Goal: Task Accomplishment & Management: Complete application form

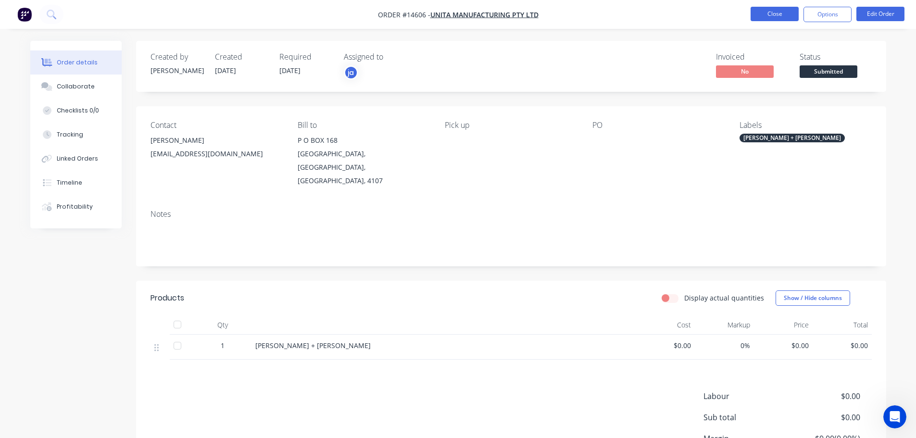
click at [772, 12] on button "Close" at bounding box center [774, 14] width 48 height 14
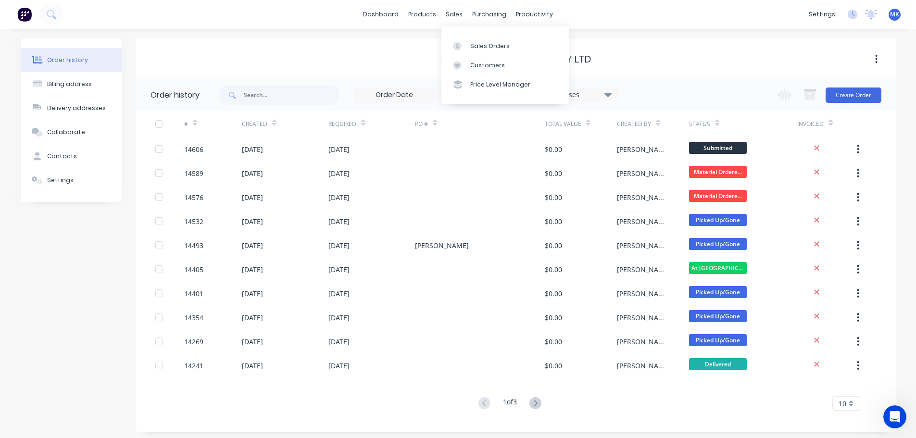
click at [460, 17] on div "sales" at bounding box center [454, 14] width 26 height 14
click at [473, 45] on div "Sales Orders" at bounding box center [489, 46] width 39 height 9
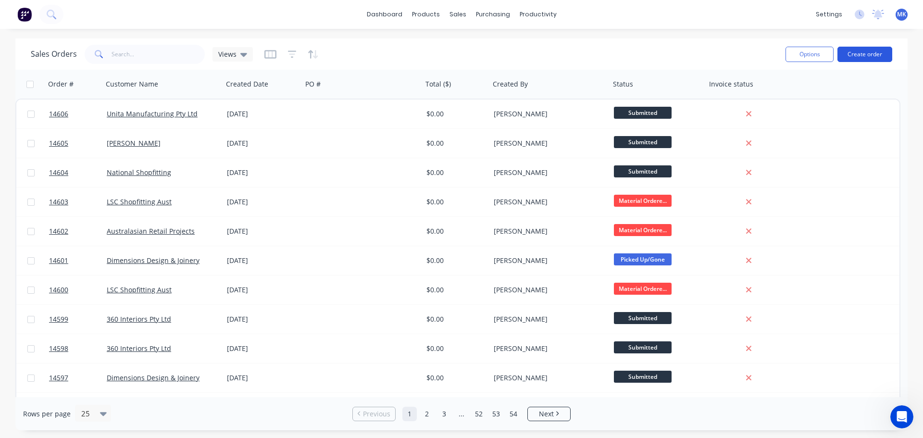
click at [860, 60] on button "Create order" at bounding box center [864, 54] width 55 height 15
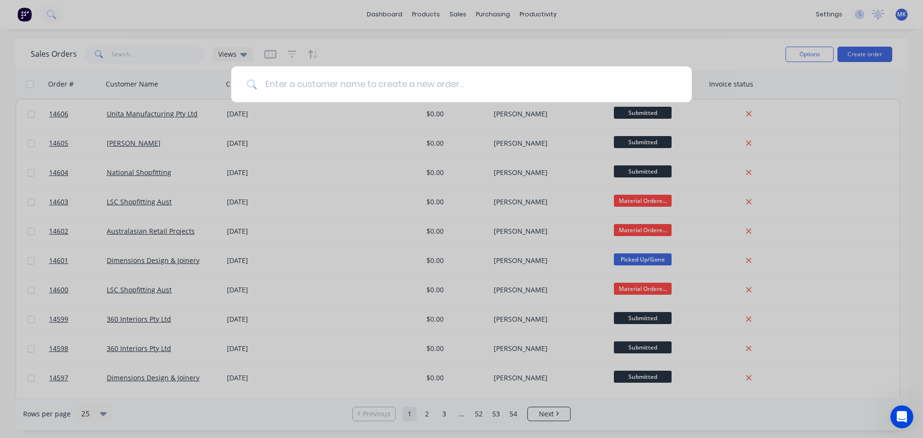
click at [445, 85] on input at bounding box center [466, 84] width 419 height 36
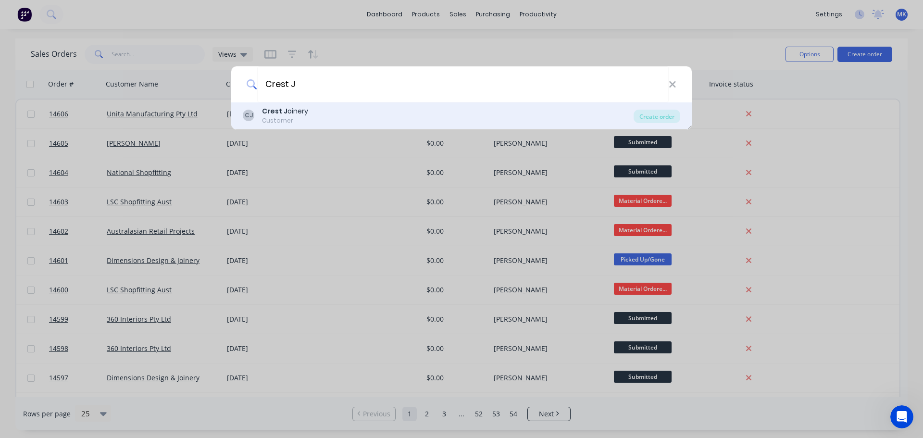
type input "Crest J"
click at [398, 120] on div "CJ Crest J oinery Customer" at bounding box center [438, 115] width 391 height 19
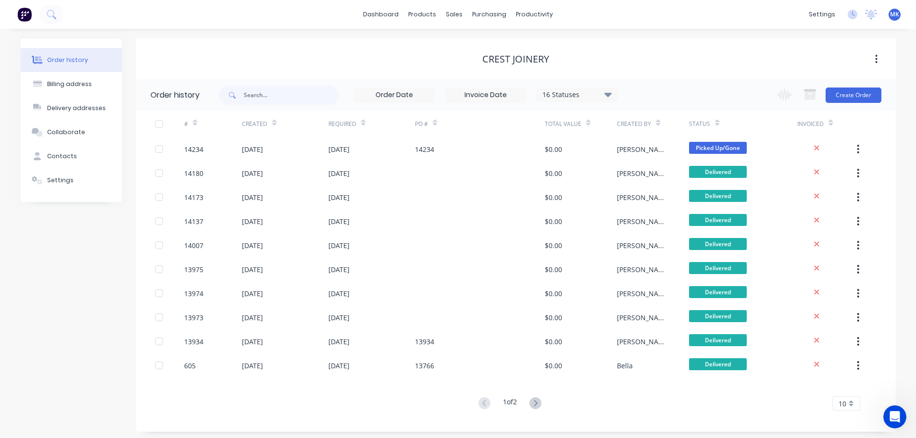
click at [863, 86] on div "Change order status Submitted Material Ordered/[PERSON_NAME] In Production Cont…" at bounding box center [826, 94] width 110 height 31
click at [851, 99] on button "Create Order" at bounding box center [853, 94] width 56 height 15
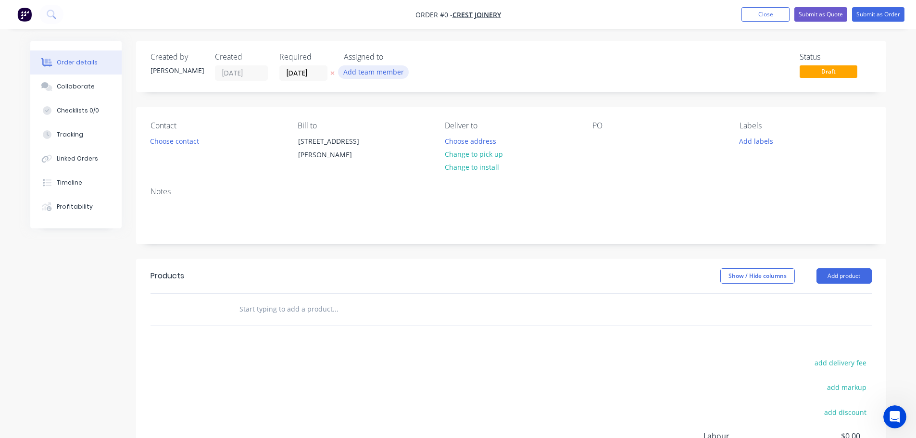
click at [364, 74] on button "Add team member" at bounding box center [373, 71] width 71 height 13
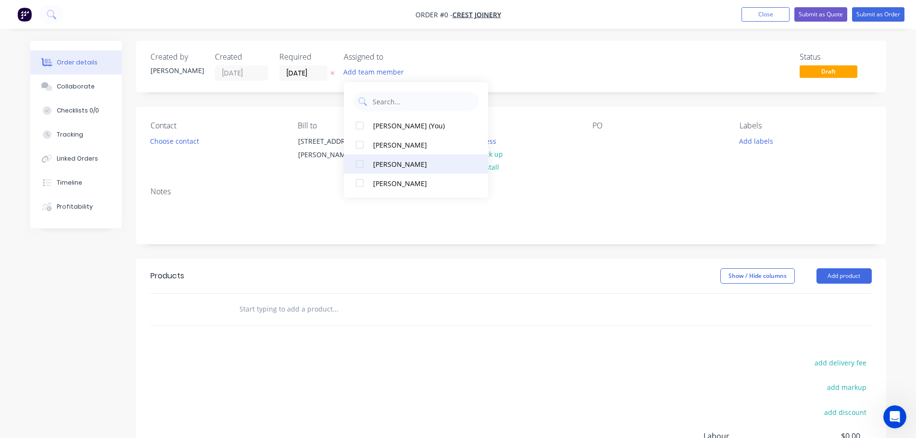
drag, startPoint x: 398, startPoint y: 177, endPoint x: 392, endPoint y: 168, distance: 10.7
click at [392, 168] on div "[PERSON_NAME] (You) [PERSON_NAME] [PERSON_NAME] [PERSON_NAME]" at bounding box center [416, 139] width 144 height 115
click at [392, 168] on div "[PERSON_NAME]" at bounding box center [421, 164] width 96 height 10
click at [173, 137] on div "Order details Collaborate Checklists 0/0 Tracking Linked Orders Timeline Profit…" at bounding box center [458, 306] width 875 height 530
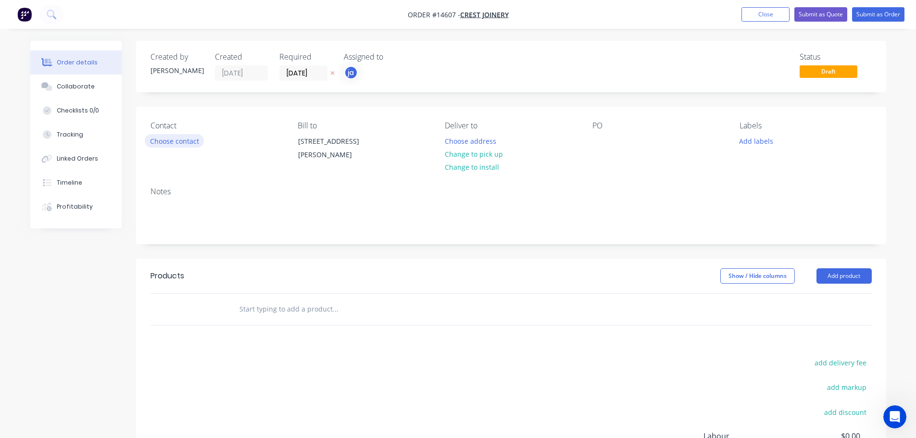
click at [179, 138] on button "Choose contact" at bounding box center [174, 140] width 59 height 13
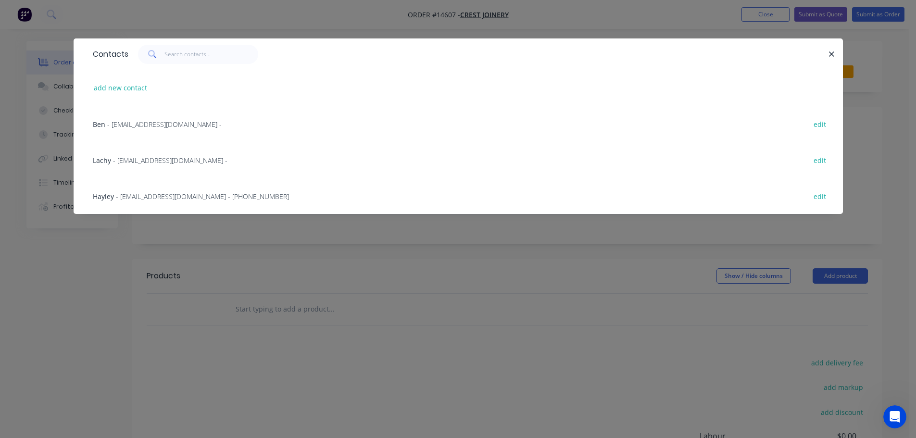
click at [136, 199] on span "- [EMAIL_ADDRESS][DOMAIN_NAME] - [PHONE_NUMBER]" at bounding box center [202, 196] width 173 height 9
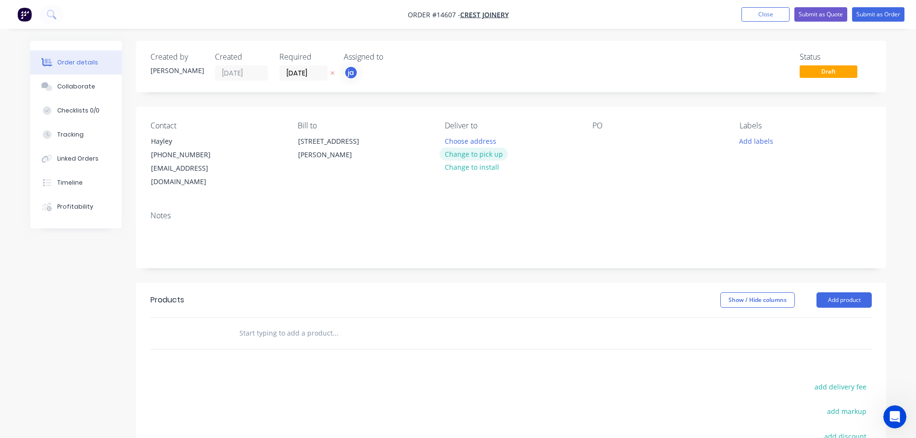
click at [484, 153] on button "Change to pick up" at bounding box center [473, 154] width 68 height 13
click at [758, 140] on button "Add labels" at bounding box center [756, 140] width 44 height 13
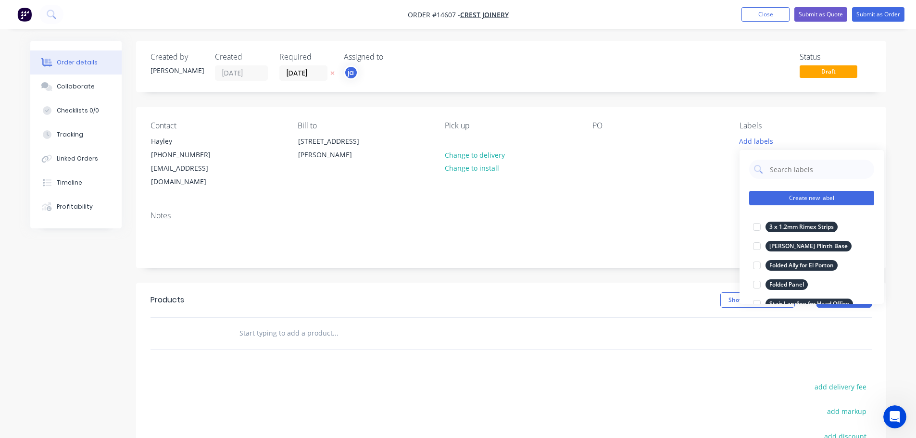
click at [806, 198] on button "Create new label" at bounding box center [811, 198] width 125 height 14
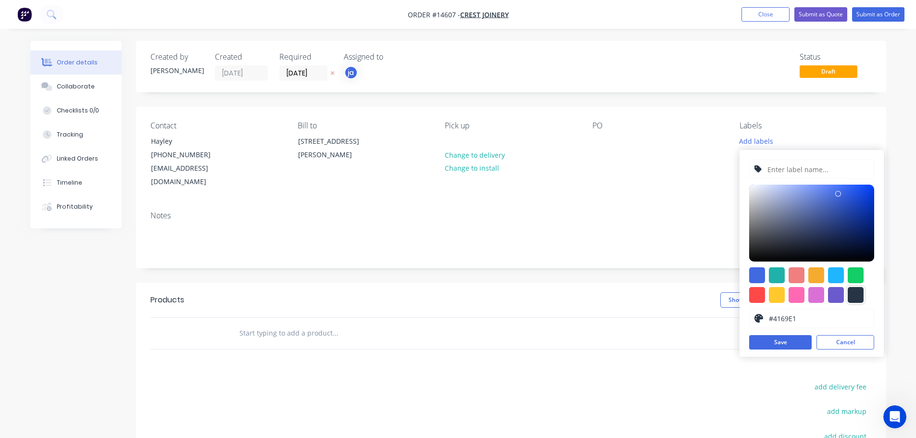
drag, startPoint x: 858, startPoint y: 293, endPoint x: 849, endPoint y: 279, distance: 17.3
click at [857, 292] on div at bounding box center [855, 295] width 16 height 16
type input "#273444"
click at [803, 164] on input "text" at bounding box center [817, 169] width 102 height 18
paste input "4 x Wine Racks P/C"
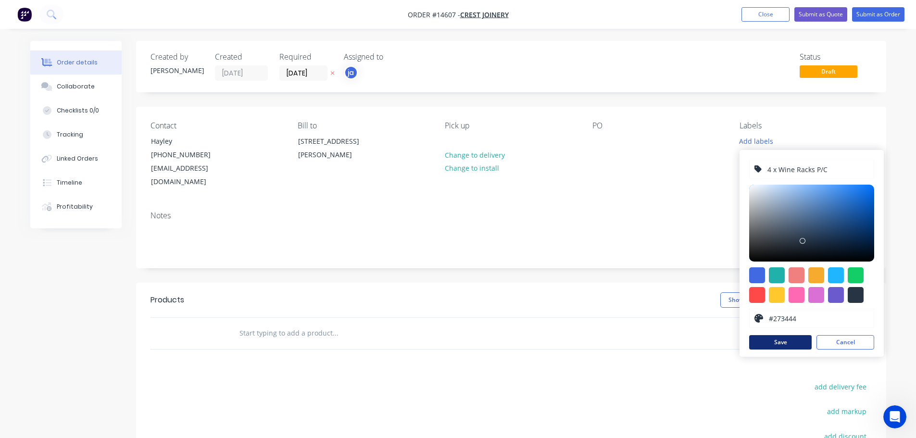
type input "4 x Wine Racks P/C"
click at [770, 339] on button "Save" at bounding box center [780, 342] width 62 height 14
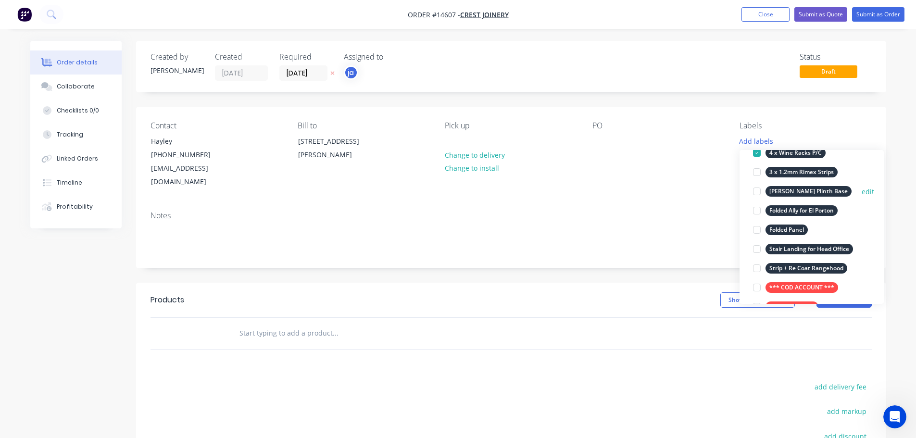
scroll to position [96, 0]
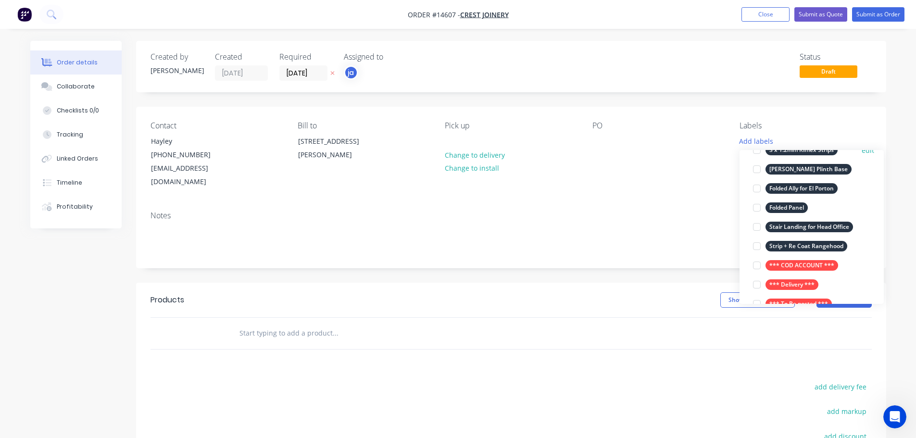
click at [785, 266] on div "*** COD ACCOUNT ***" at bounding box center [801, 265] width 73 height 11
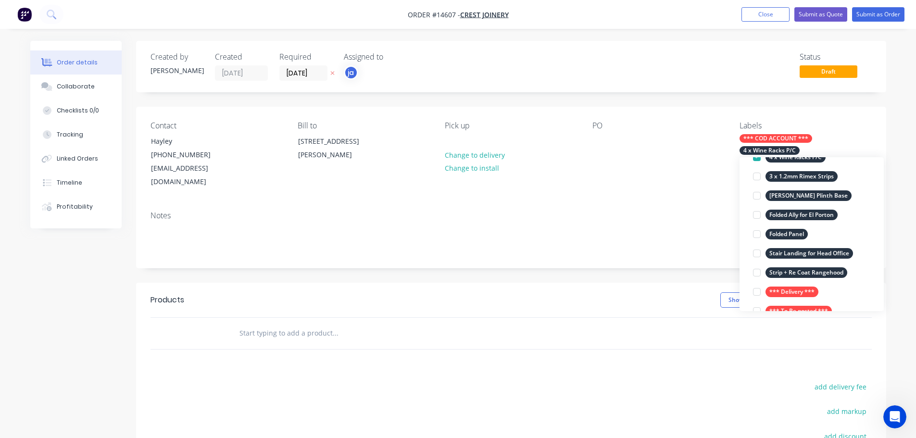
scroll to position [0, 0]
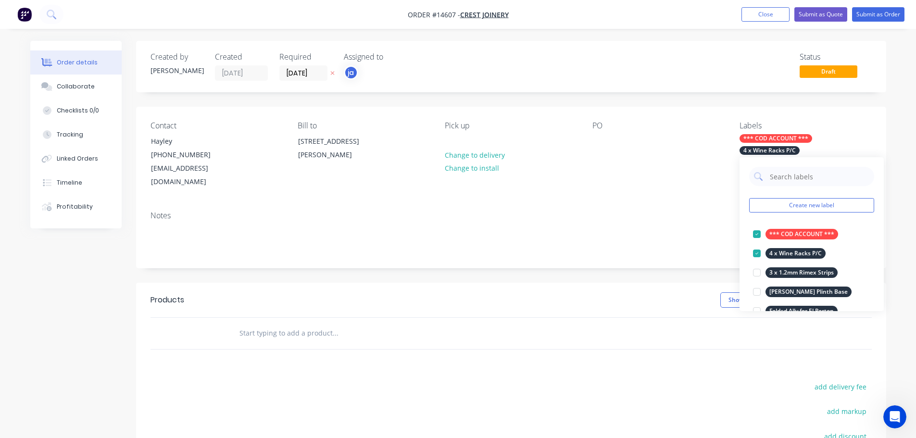
click at [309, 318] on div at bounding box center [400, 333] width 346 height 31
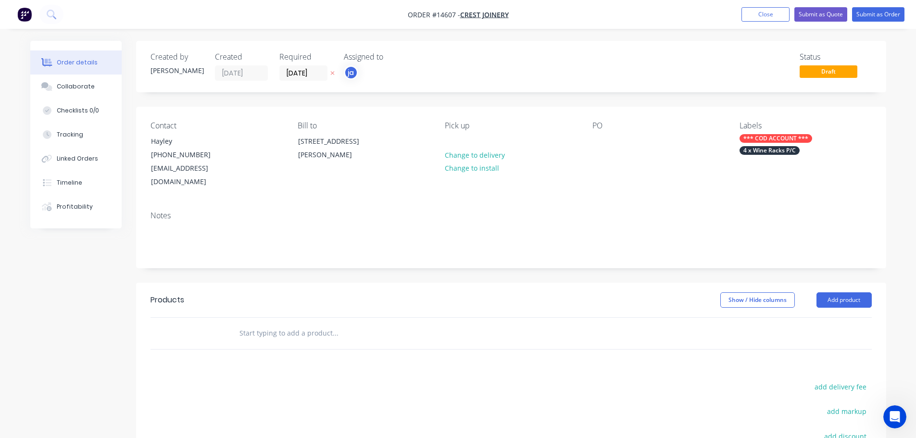
paste input "4 x Wine Racks P/C"
click at [306, 323] on input "4 x Wine Racks P/C" at bounding box center [335, 332] width 192 height 19
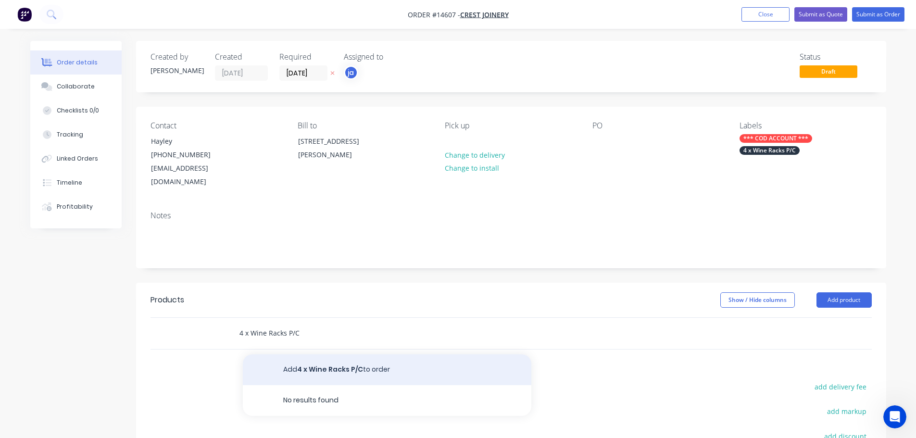
type input "4 x Wine Racks P/C"
click at [320, 369] on button "Add 4 x Wine Racks P/C to order" at bounding box center [387, 369] width 288 height 31
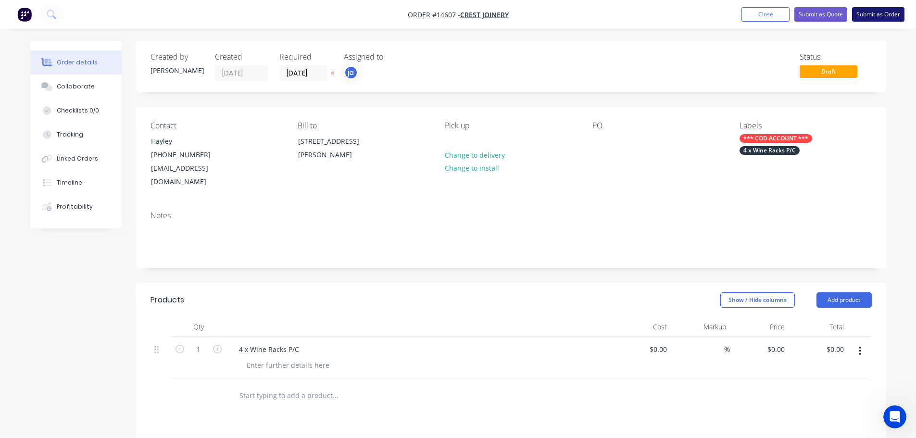
click at [878, 21] on nav "Order #14607 - Crest Joinery Add product Close Submit as Quote Submit as Order" at bounding box center [458, 14] width 916 height 29
click at [875, 19] on button "Submit as Order" at bounding box center [878, 14] width 52 height 14
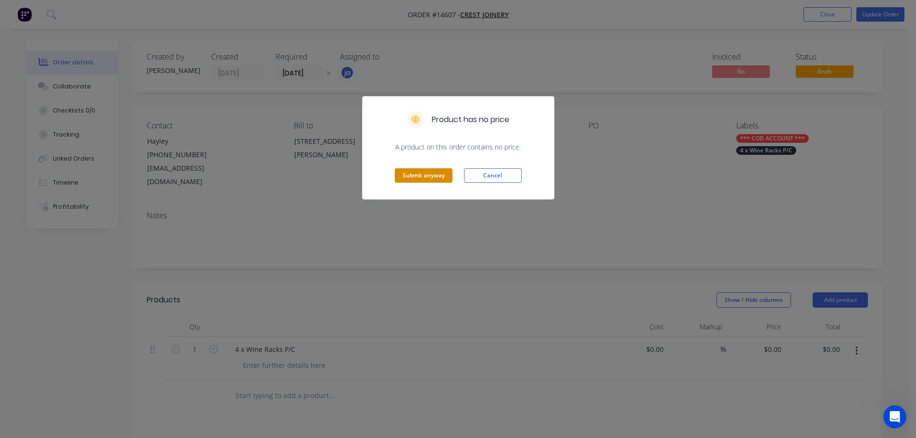
click at [429, 175] on button "Submit anyway" at bounding box center [424, 175] width 58 height 14
